Goal: Find specific page/section: Find specific page/section

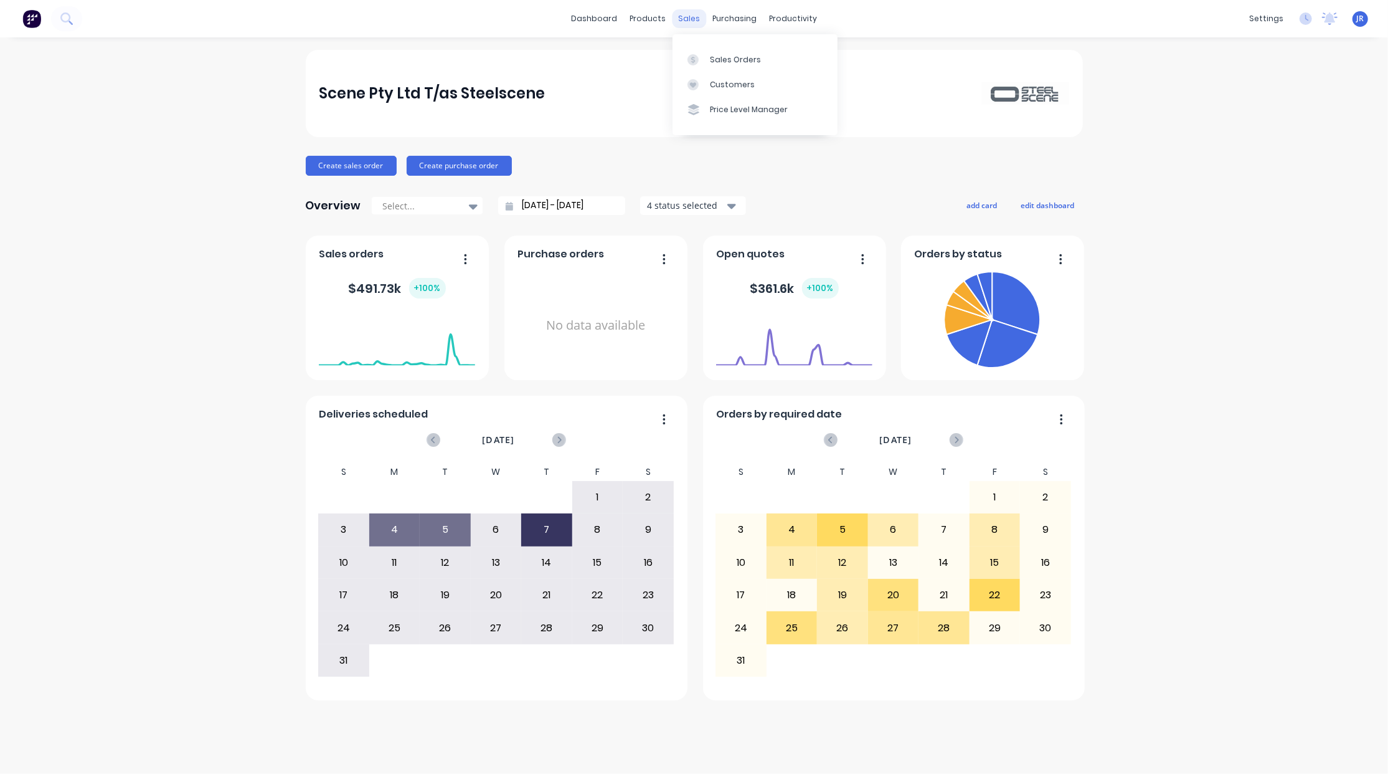
click at [683, 16] on div "sales" at bounding box center [689, 18] width 34 height 19
click at [696, 65] on link "Sales Orders" at bounding box center [755, 59] width 165 height 25
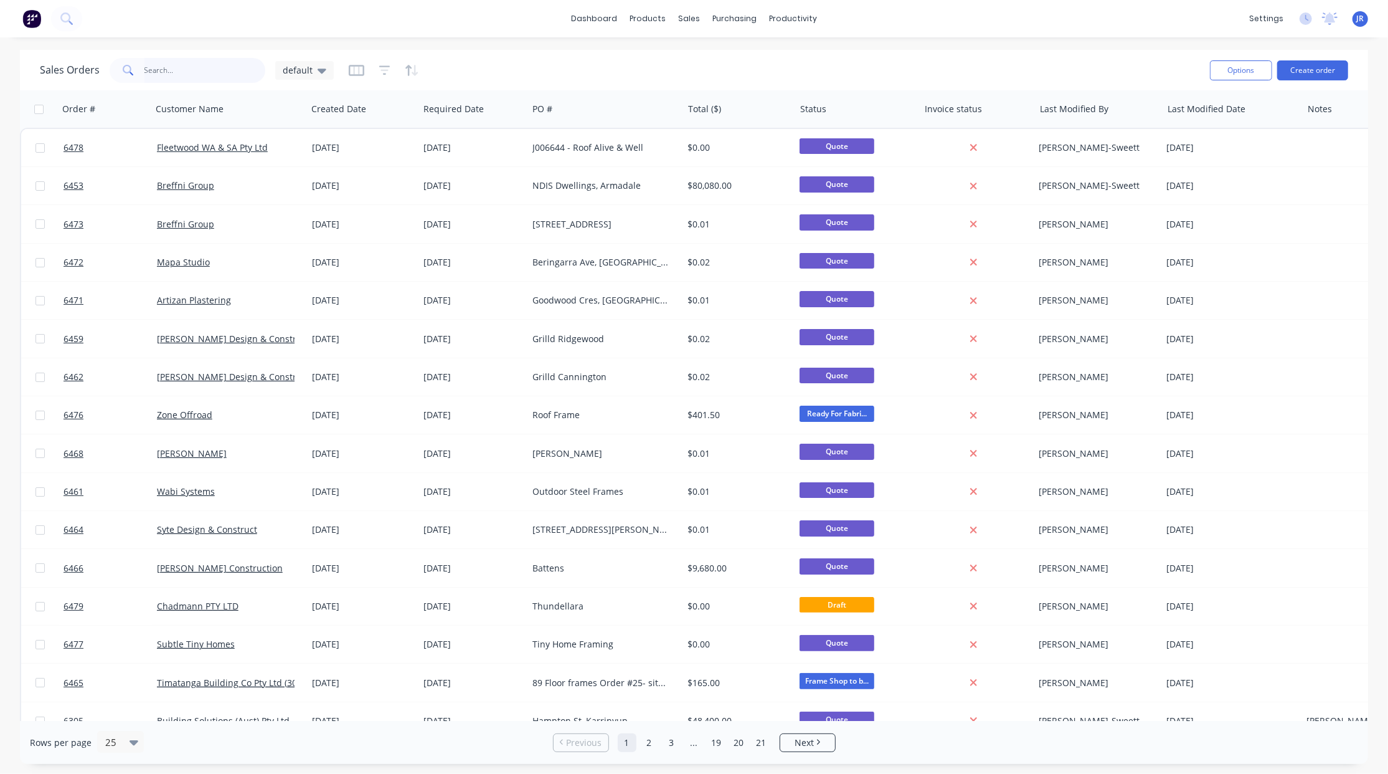
click at [205, 64] on input "text" at bounding box center [204, 70] width 121 height 25
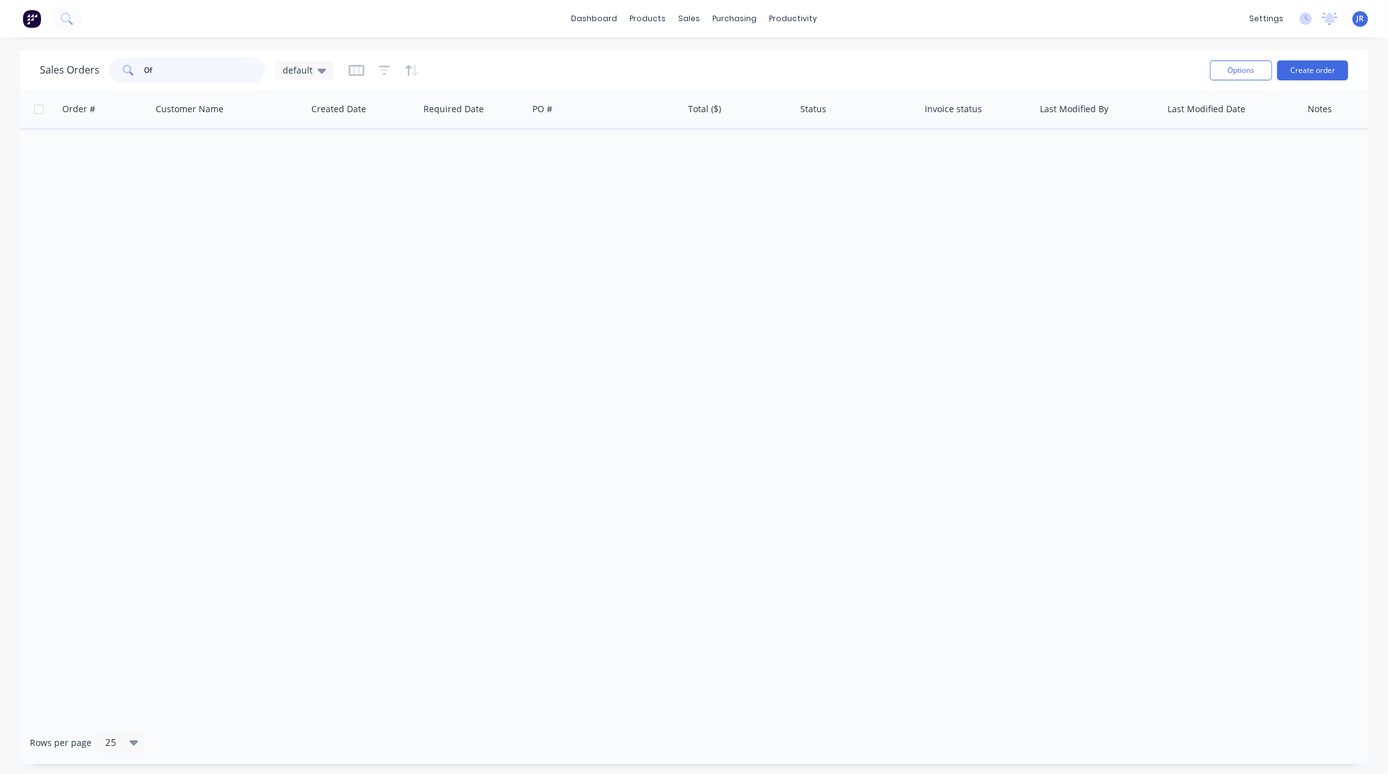
type input "O"
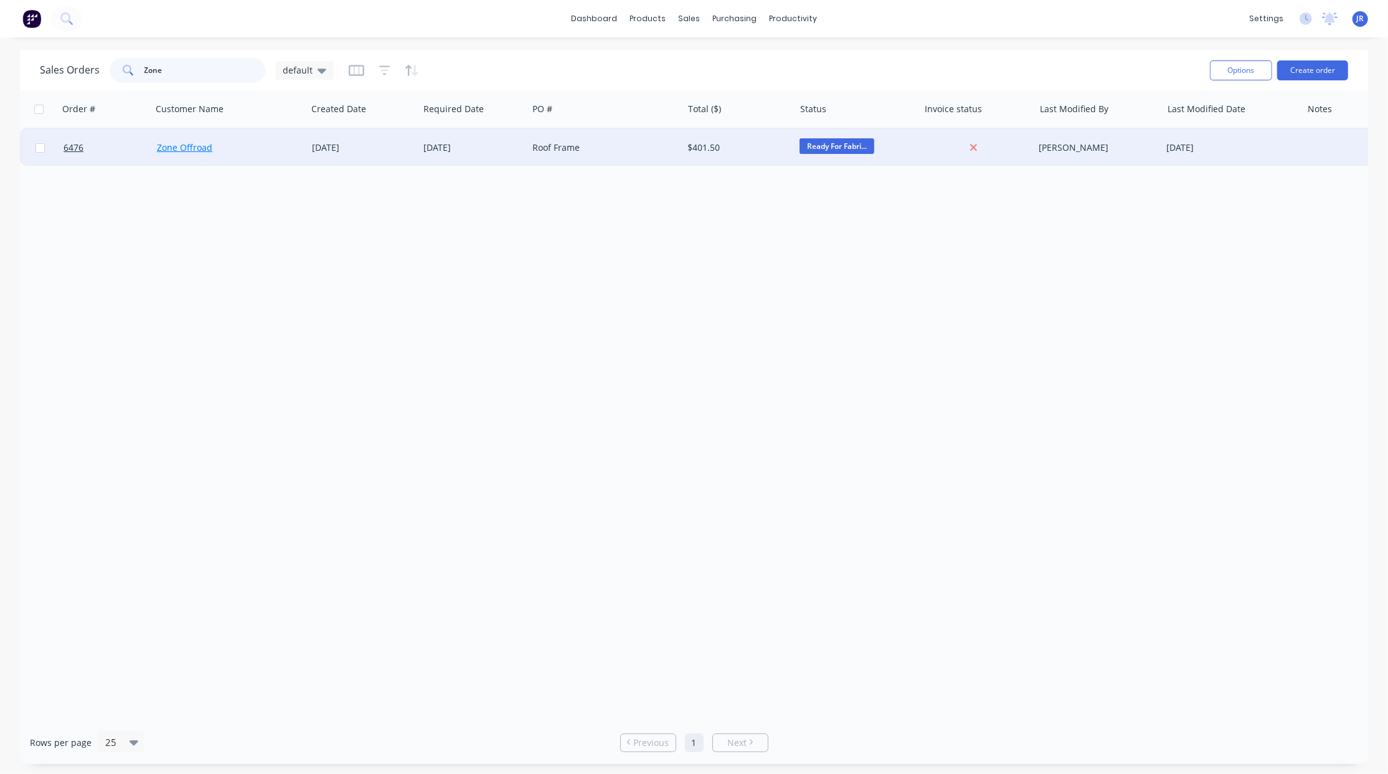
type input "Zone"
click at [166, 147] on link "Zone Offroad" at bounding box center [184, 147] width 55 height 12
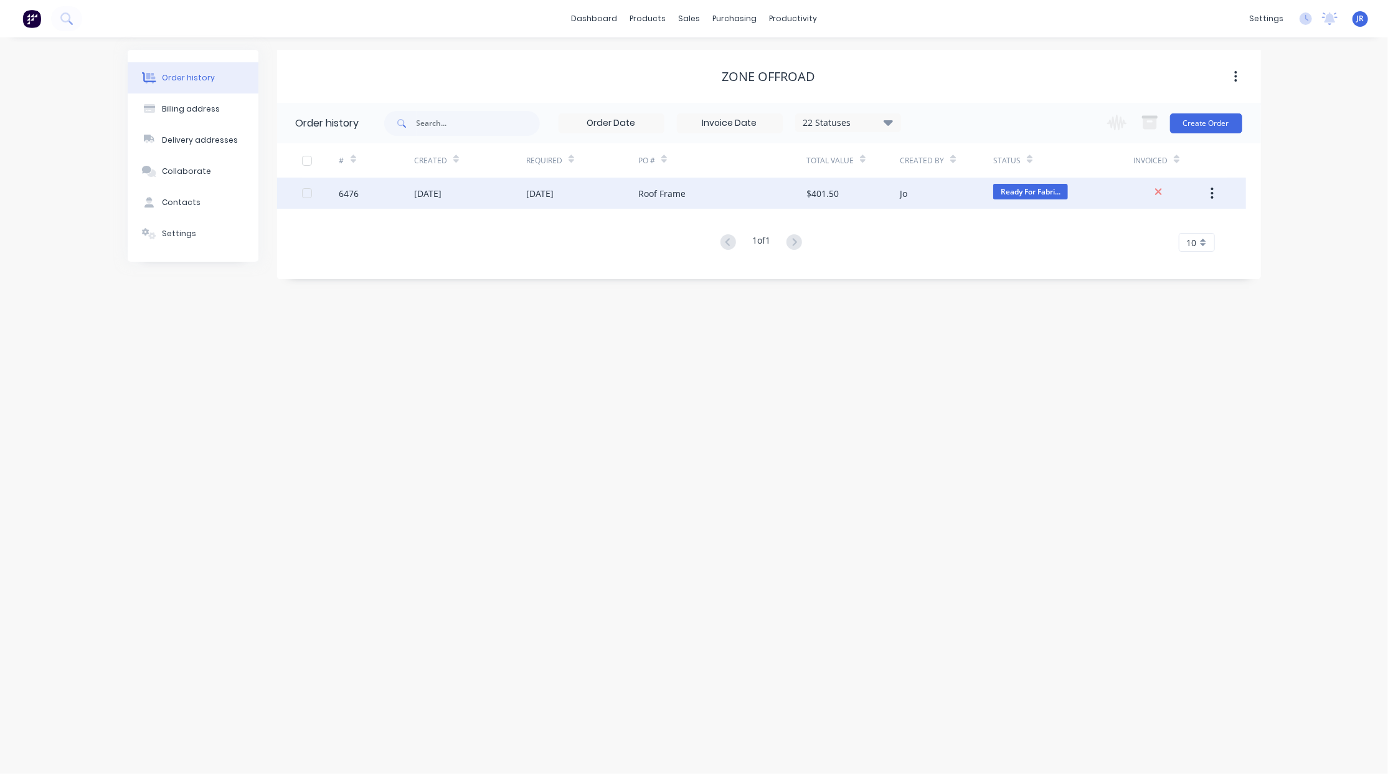
click at [356, 195] on div "6476" at bounding box center [349, 193] width 20 height 13
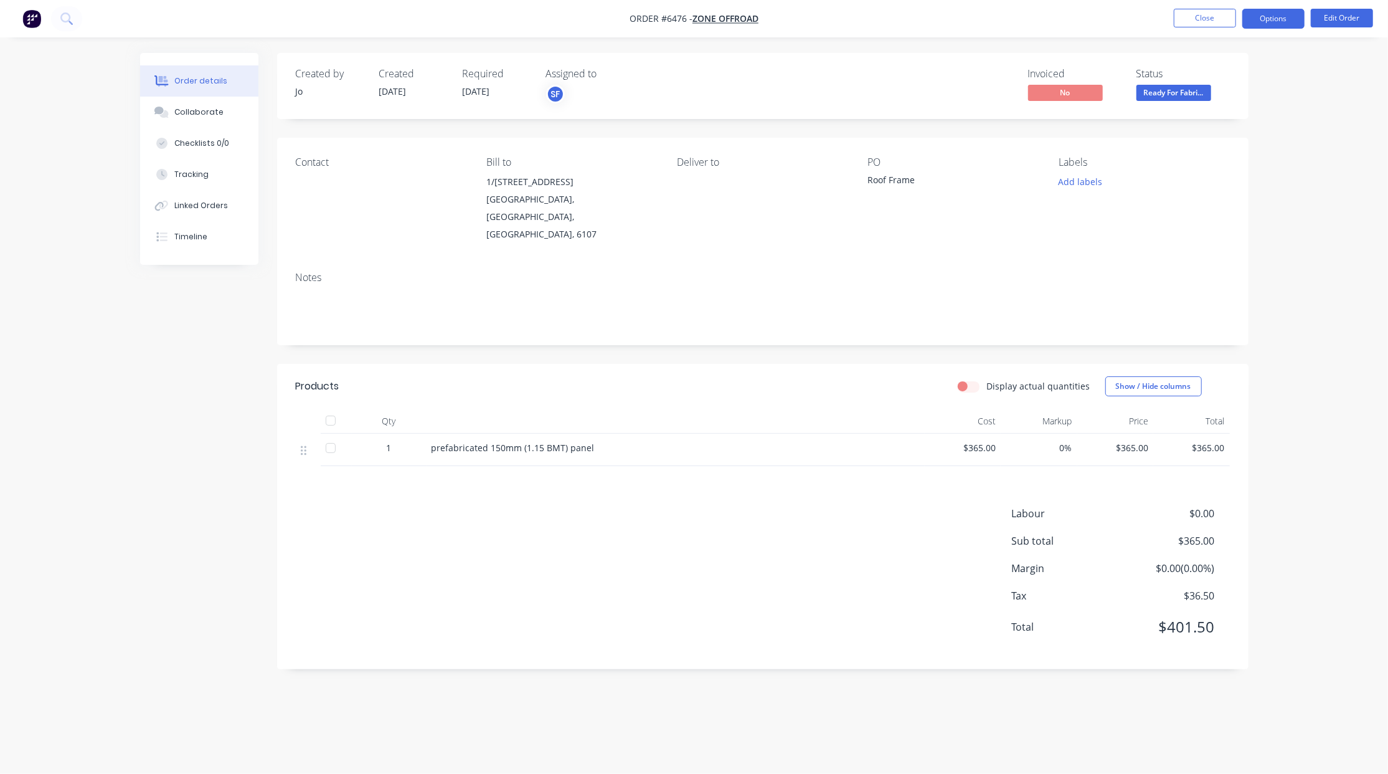
click at [1277, 28] on button "Options" at bounding box center [1274, 19] width 62 height 20
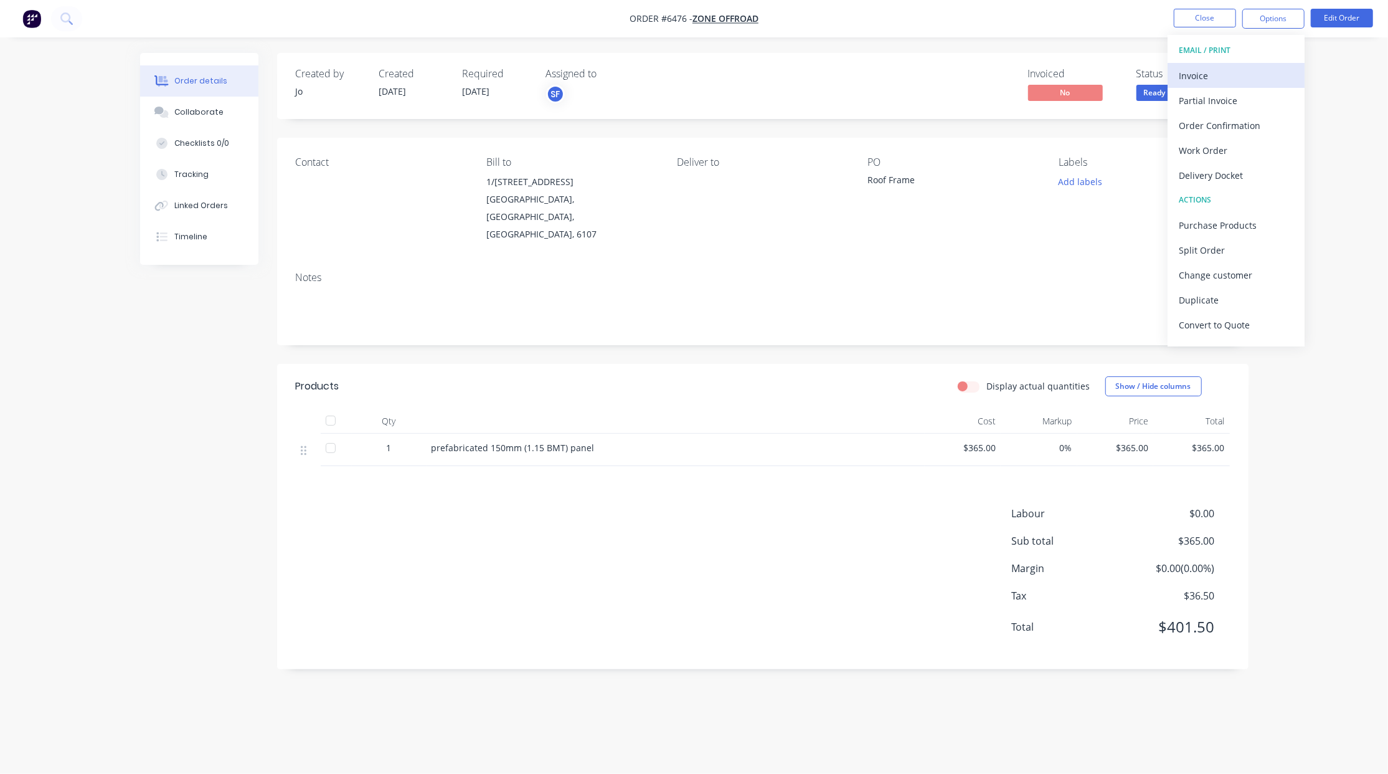
click at [1226, 85] on button "Invoice" at bounding box center [1236, 75] width 137 height 25
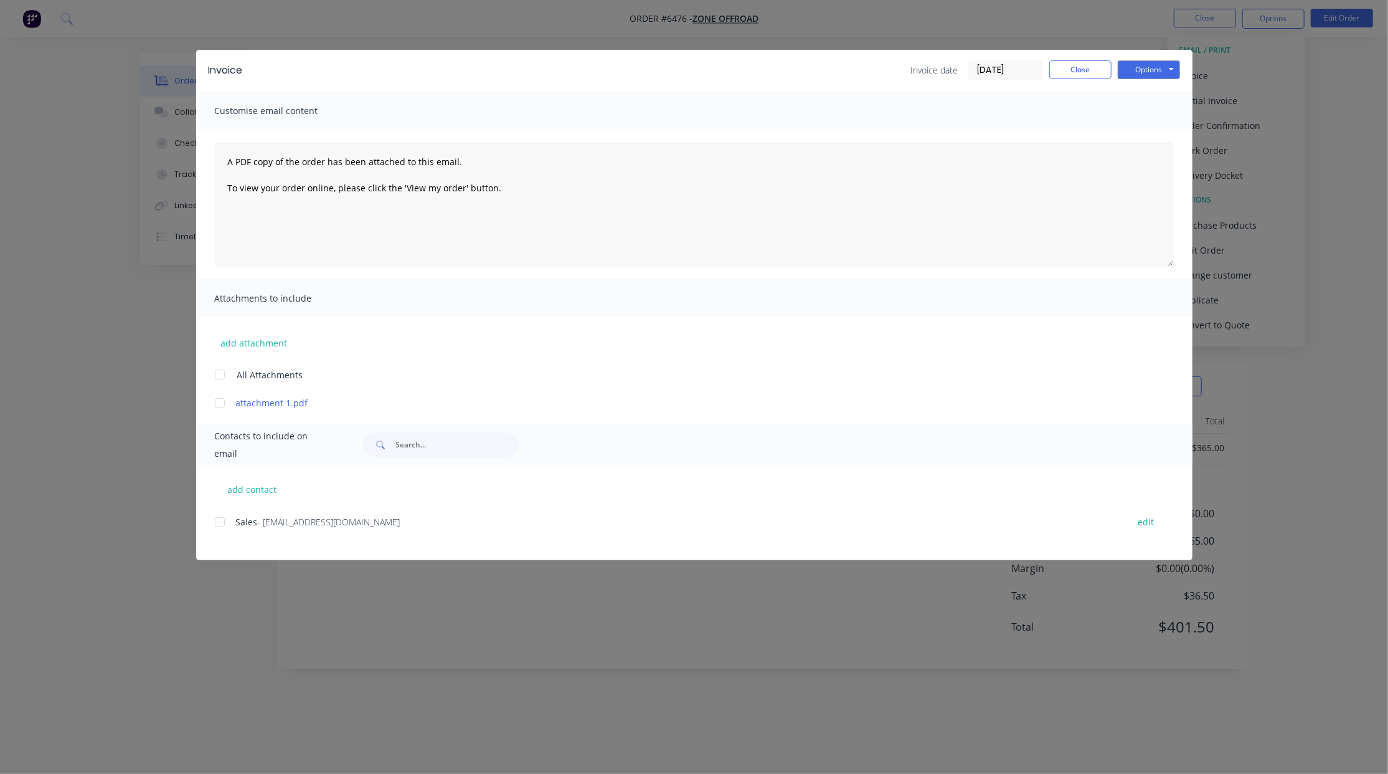
click at [222, 519] on div at bounding box center [219, 521] width 25 height 25
click at [1168, 73] on button "Options" at bounding box center [1149, 69] width 62 height 19
click at [1164, 92] on button "Preview" at bounding box center [1158, 92] width 80 height 21
click at [1146, 65] on button "Options" at bounding box center [1149, 69] width 62 height 19
click at [1140, 128] on button "Email" at bounding box center [1158, 133] width 80 height 21
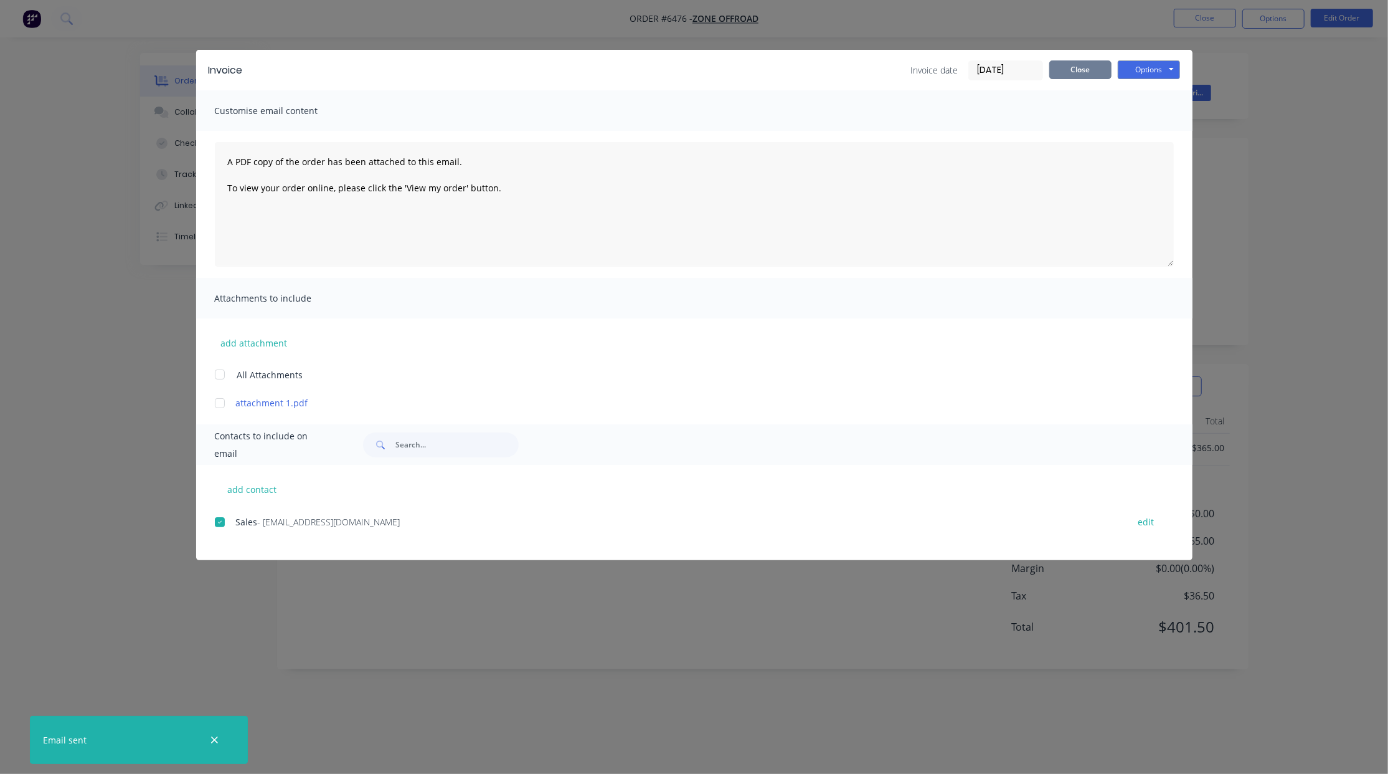
click at [1071, 70] on button "Close" at bounding box center [1080, 69] width 62 height 19
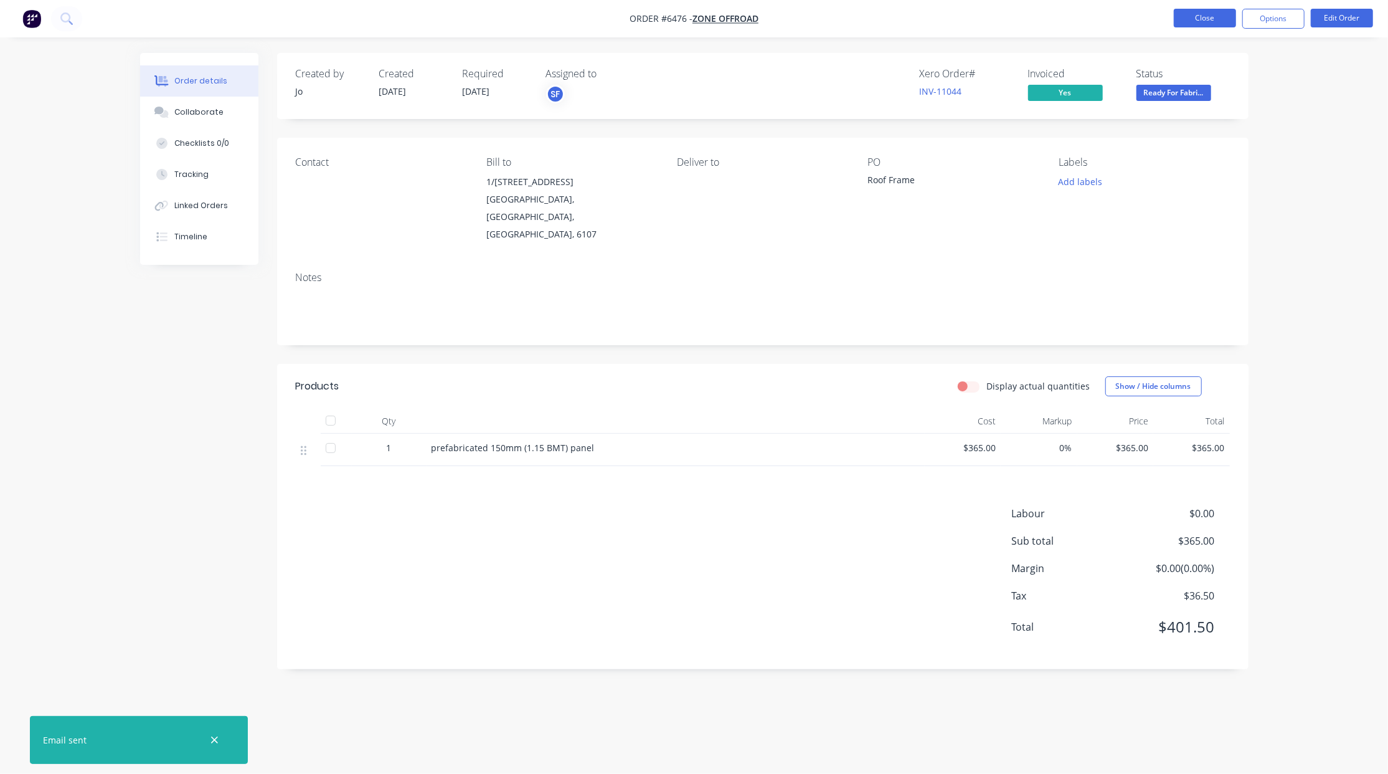
click at [1196, 17] on button "Close" at bounding box center [1205, 18] width 62 height 19
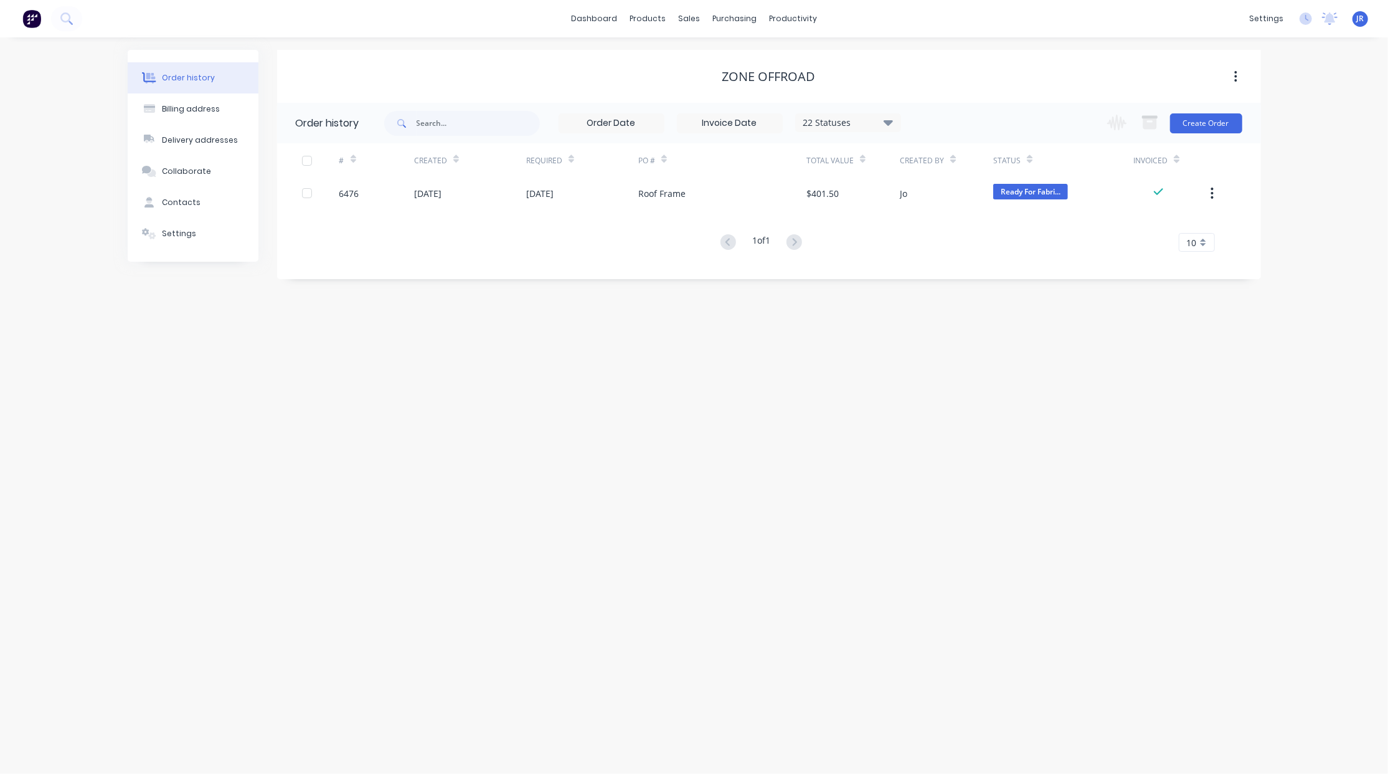
click at [233, 696] on div "Order history Billing address Delivery addresses Collaborate Contacts Settings …" at bounding box center [694, 405] width 1388 height 736
click at [1210, 88] on link "Team" at bounding box center [1207, 84] width 165 height 25
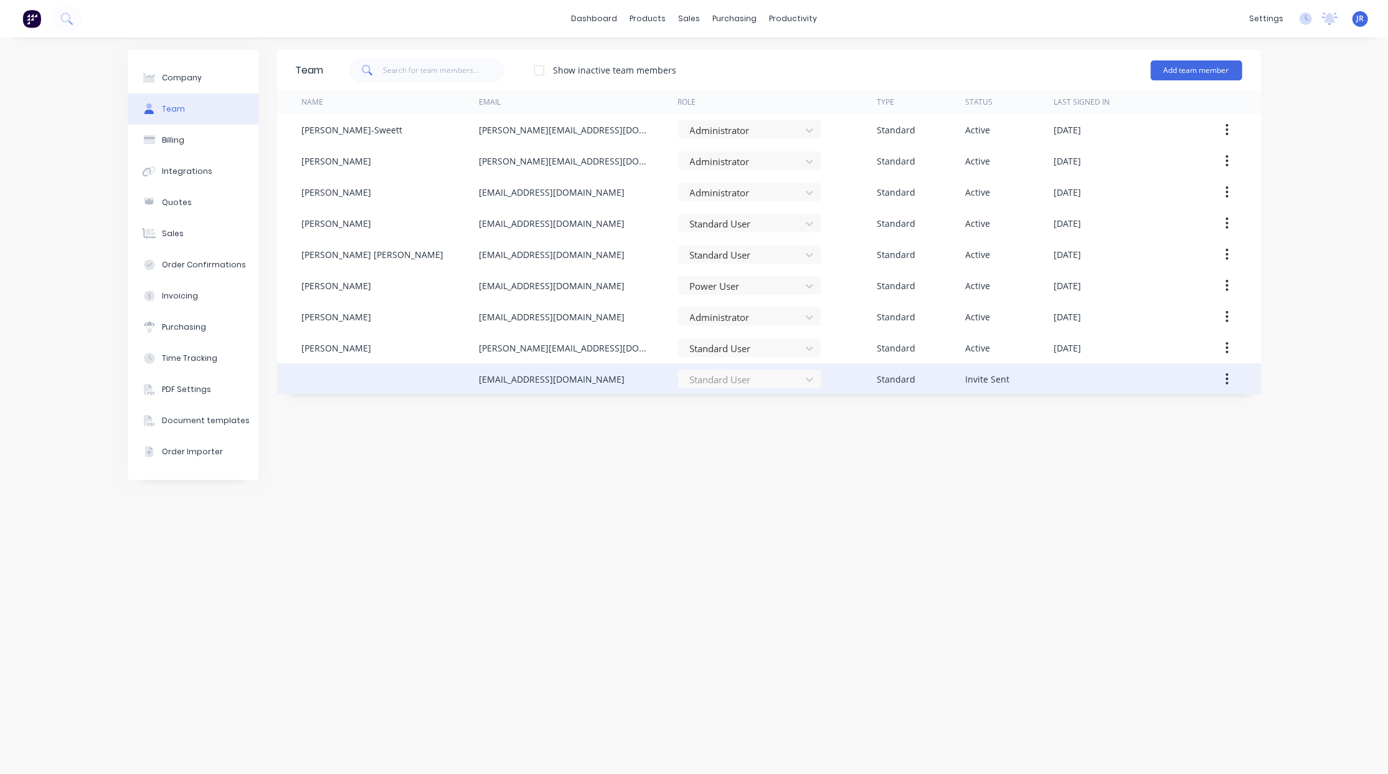
click at [1225, 387] on button "button" at bounding box center [1227, 378] width 29 height 22
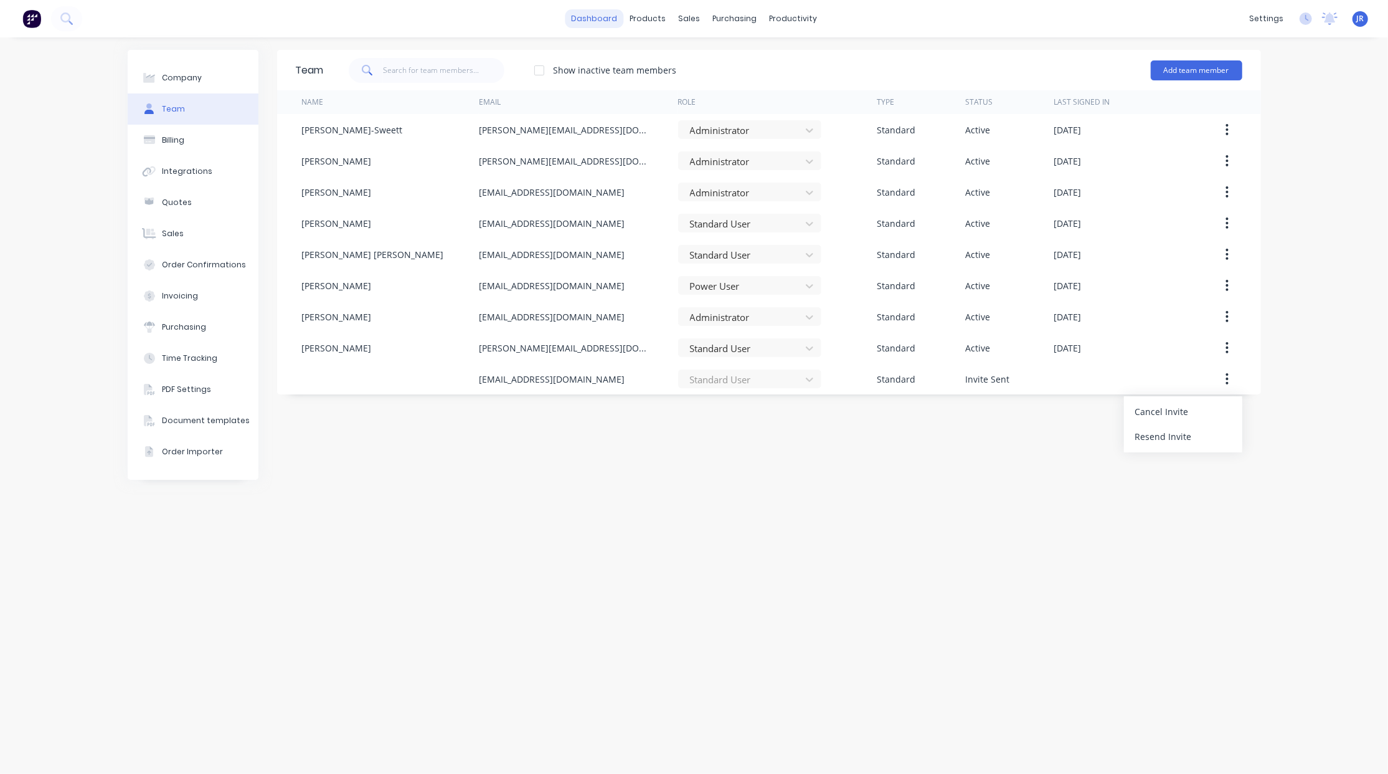
click at [589, 21] on link "dashboard" at bounding box center [594, 18] width 59 height 19
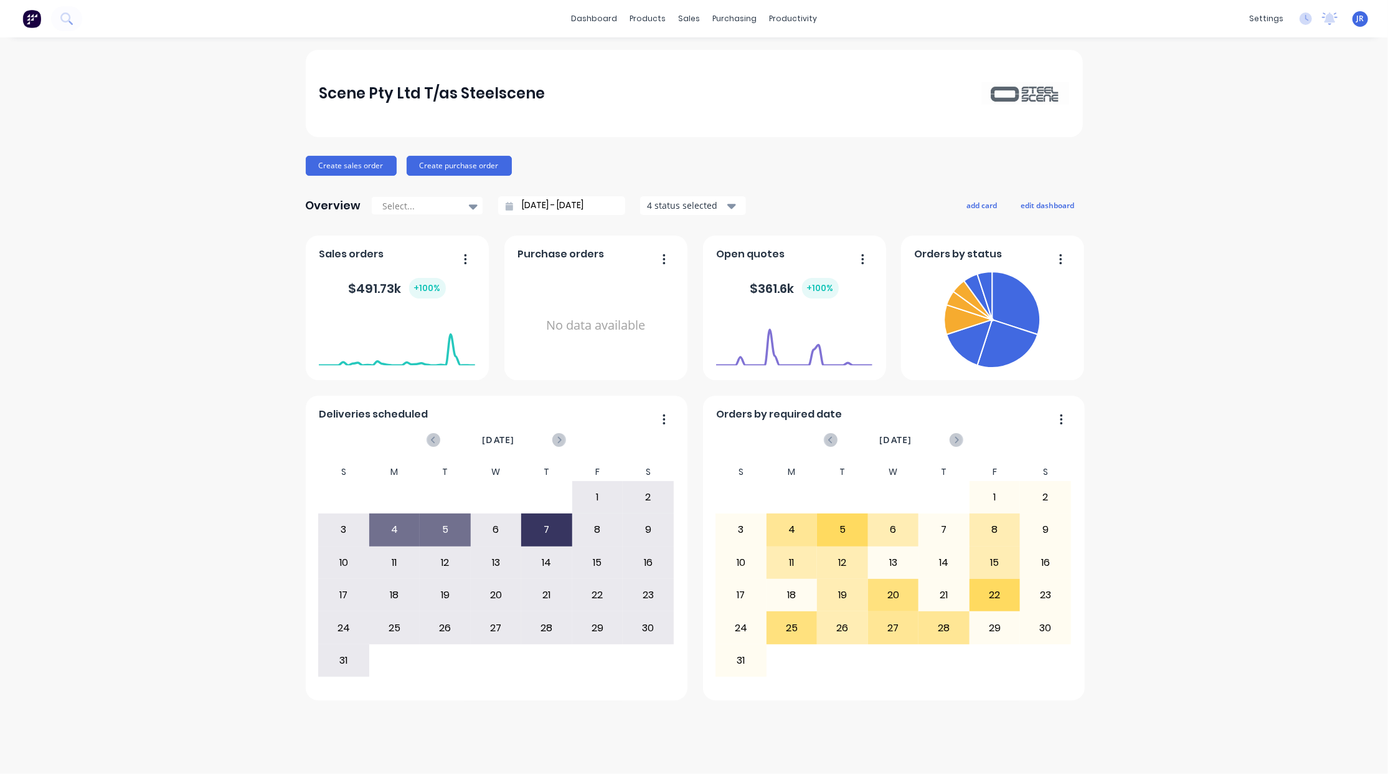
click at [1274, 90] on div "Scene Pty Ltd T/as Steelscene Create sales order Create purchase order Overview…" at bounding box center [694, 405] width 1388 height 711
click at [183, 703] on div "Scene Pty Ltd T/as Steelscene Create sales order Create purchase order Overview…" at bounding box center [694, 405] width 1388 height 711
